Goal: Transaction & Acquisition: Purchase product/service

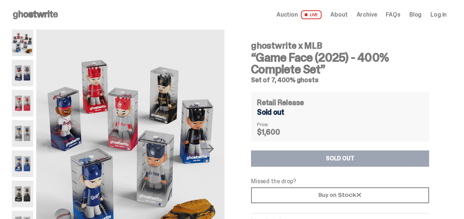
click at [22, 75] on img at bounding box center [22, 73] width 21 height 27
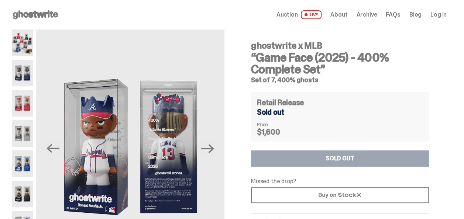
scroll to position [37, 0]
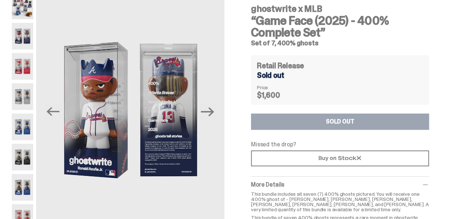
click at [21, 86] on img at bounding box center [22, 96] width 21 height 27
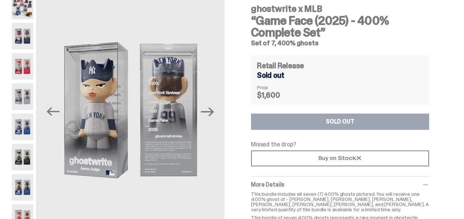
click at [26, 126] on img at bounding box center [22, 127] width 21 height 27
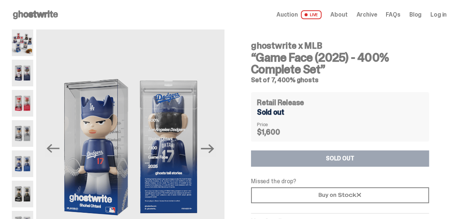
click at [29, 10] on icon at bounding box center [35, 15] width 47 height 12
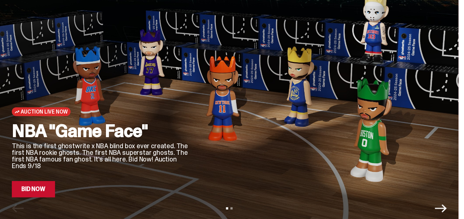
scroll to position [74, 0]
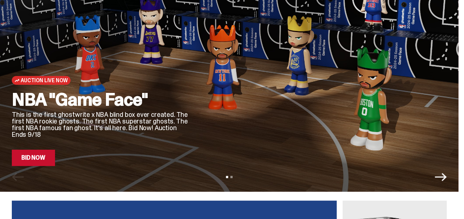
click at [36, 157] on link "Bid Now" at bounding box center [33, 158] width 43 height 16
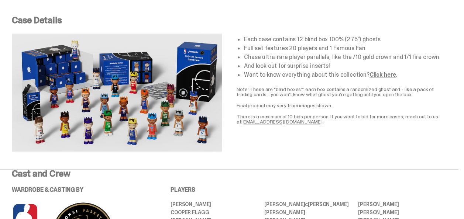
scroll to position [295, 0]
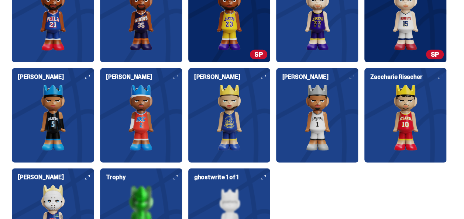
scroll to position [960, 0]
